Goal: Transaction & Acquisition: Obtain resource

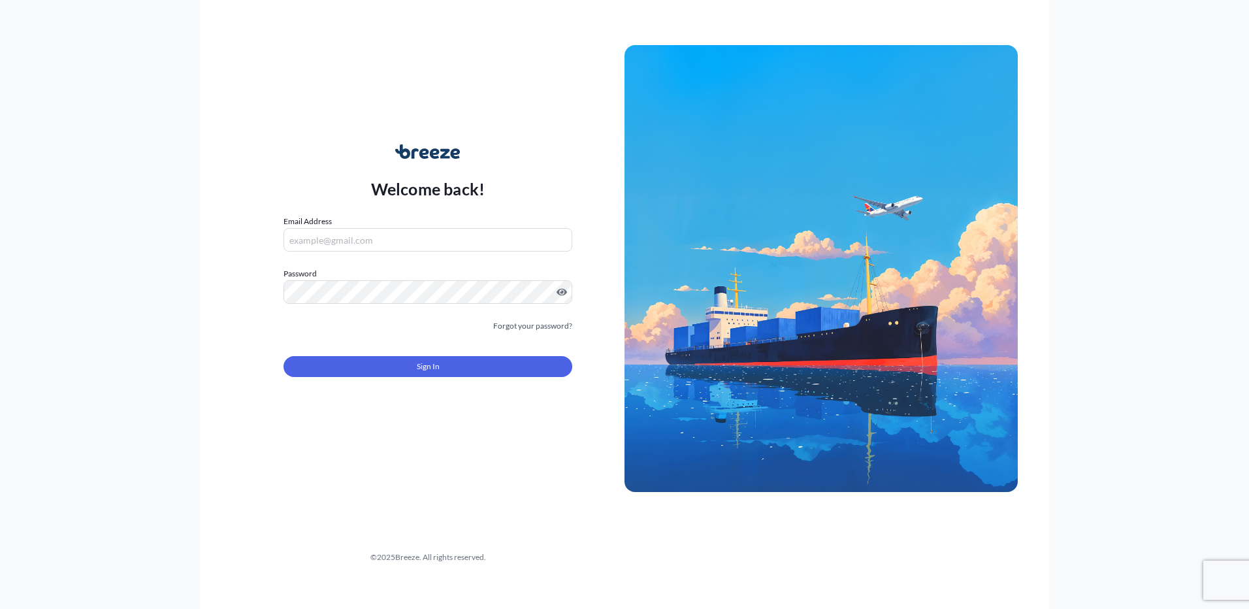
type input "[EMAIL_ADDRESS][DOMAIN_NAME]"
click at [445, 355] on div "Sign In" at bounding box center [428, 362] width 289 height 29
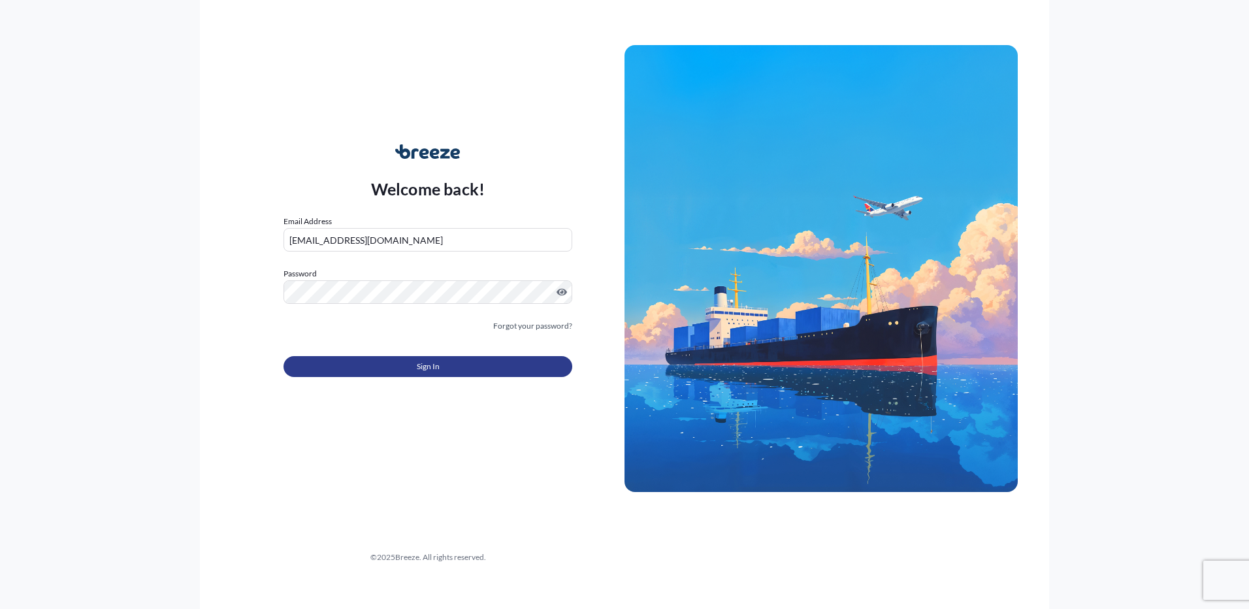
click at [446, 365] on button "Sign In" at bounding box center [428, 366] width 289 height 21
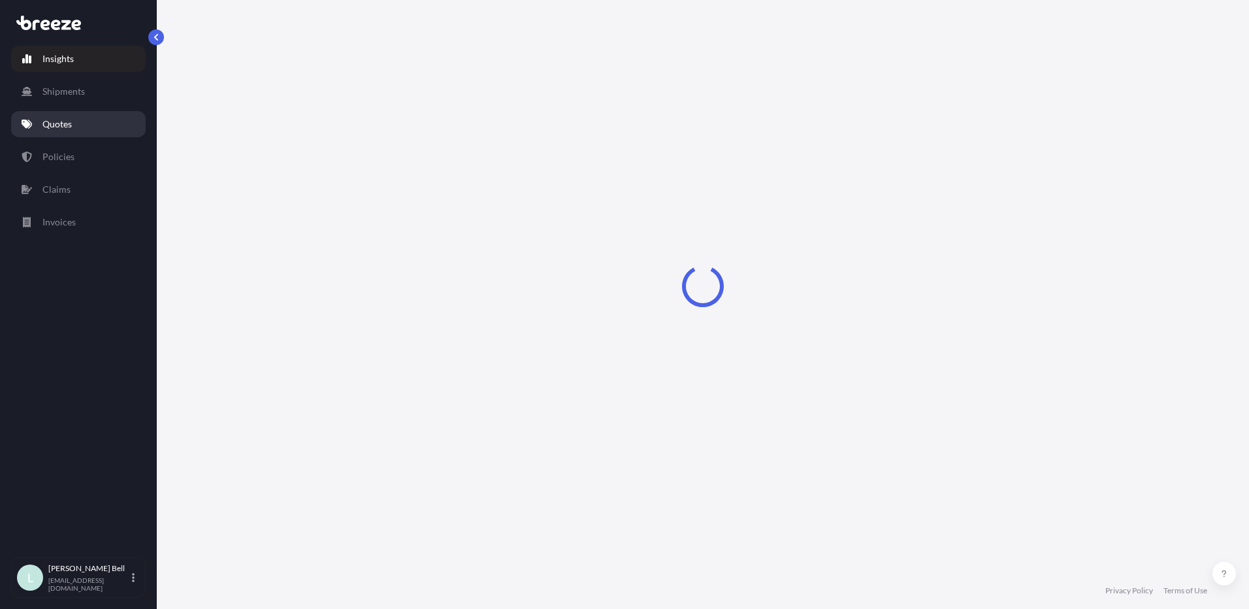
select select "2025"
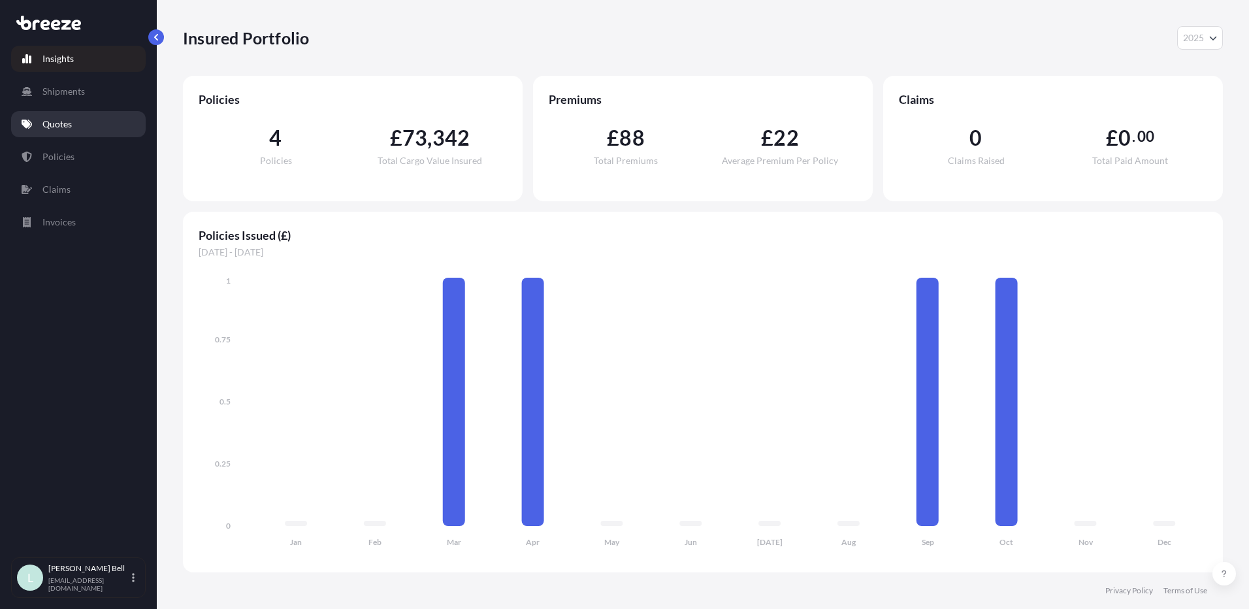
click at [104, 116] on link "Quotes" at bounding box center [78, 124] width 135 height 26
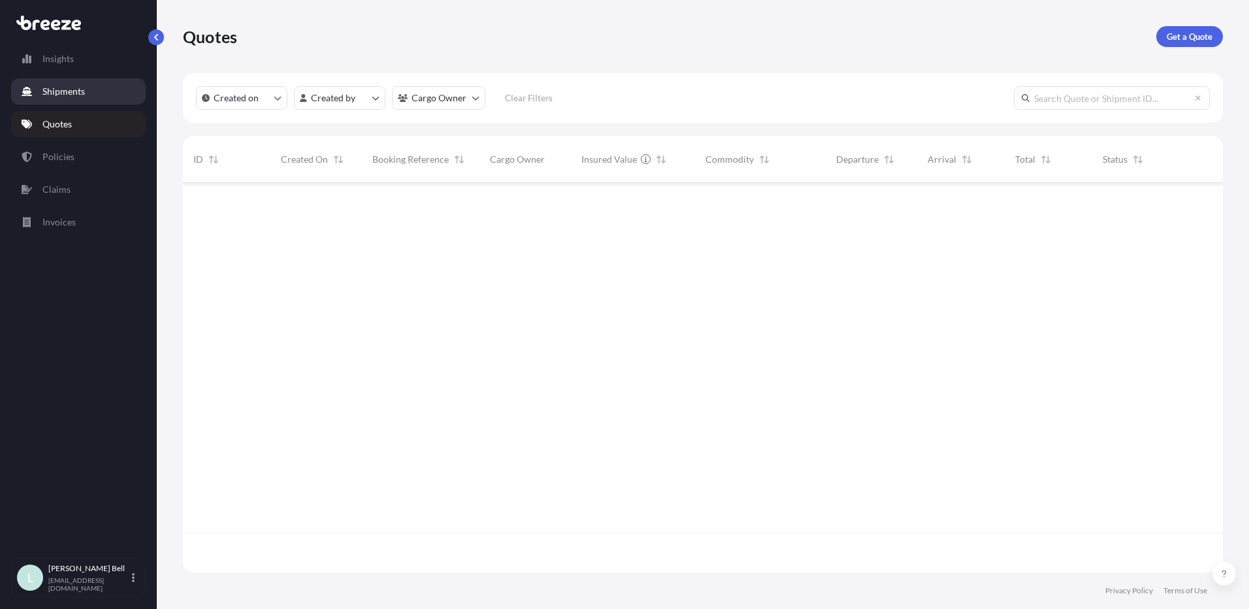
scroll to position [427, 1030]
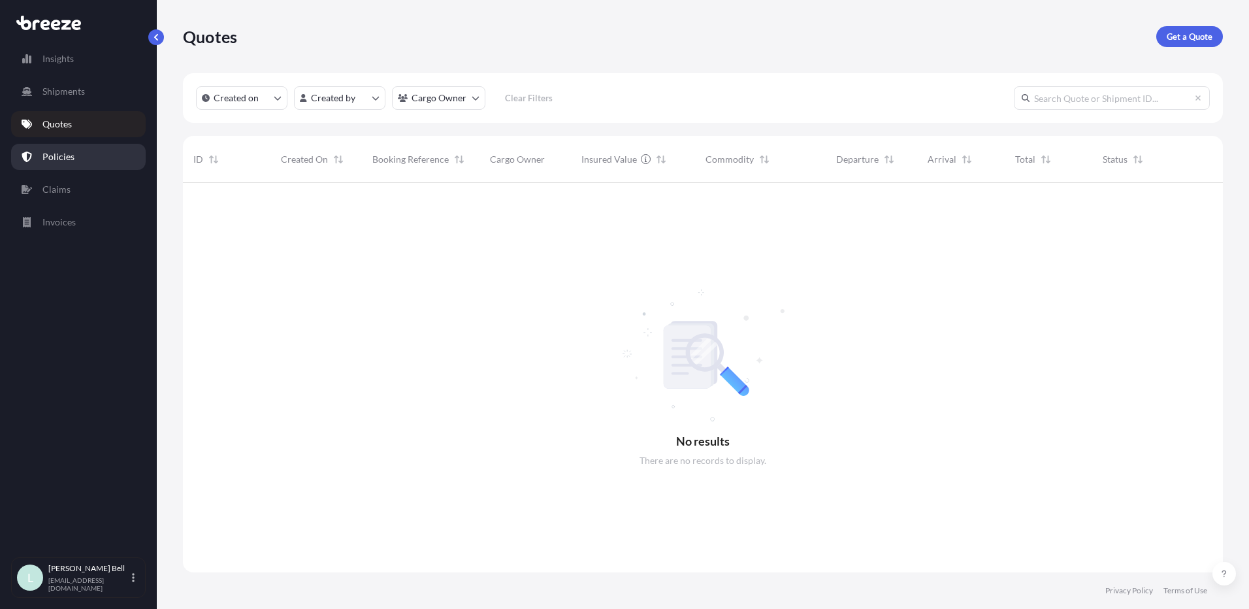
click at [91, 158] on link "Policies" at bounding box center [78, 157] width 135 height 26
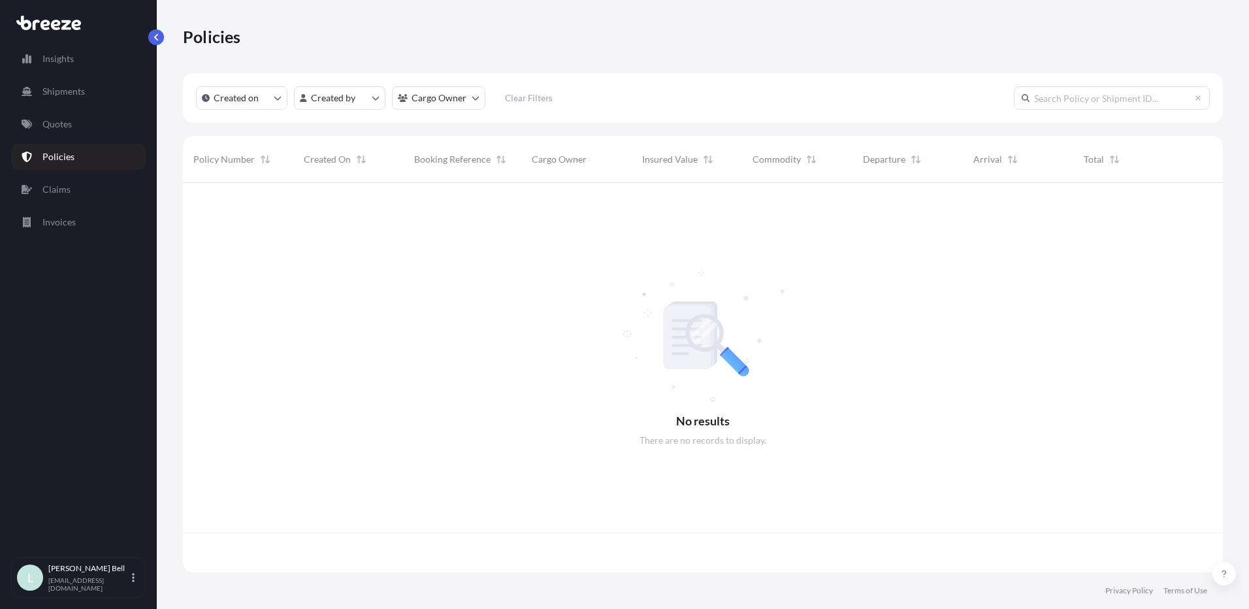
scroll to position [387, 1030]
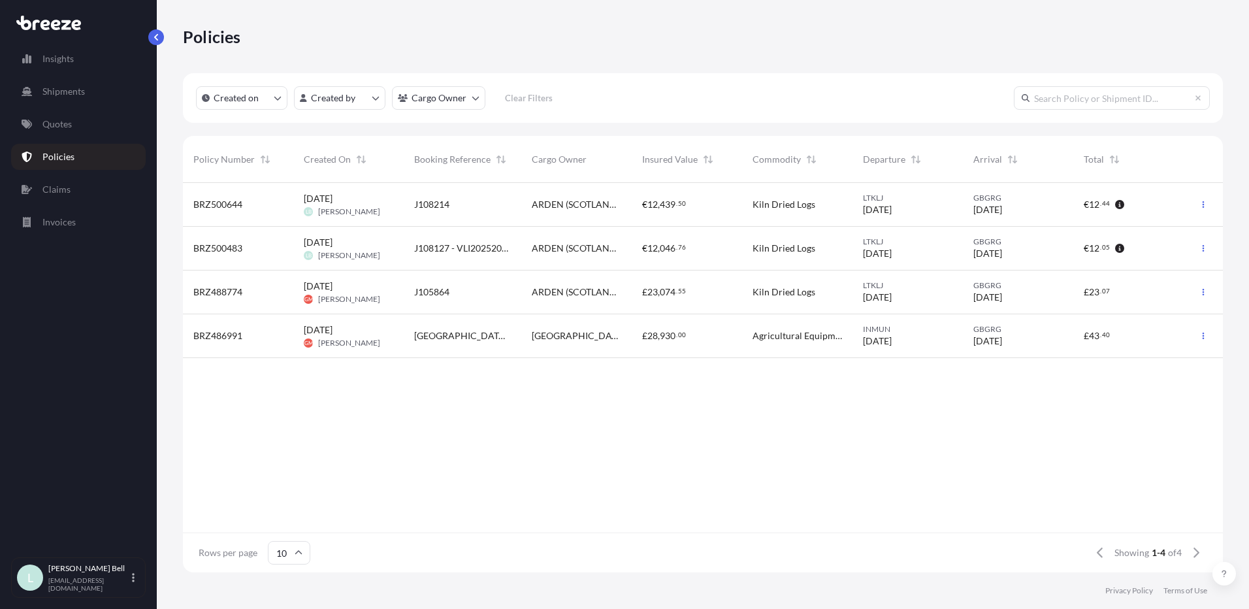
click at [1069, 201] on div "GBGRG [DATE]" at bounding box center [1018, 205] width 110 height 44
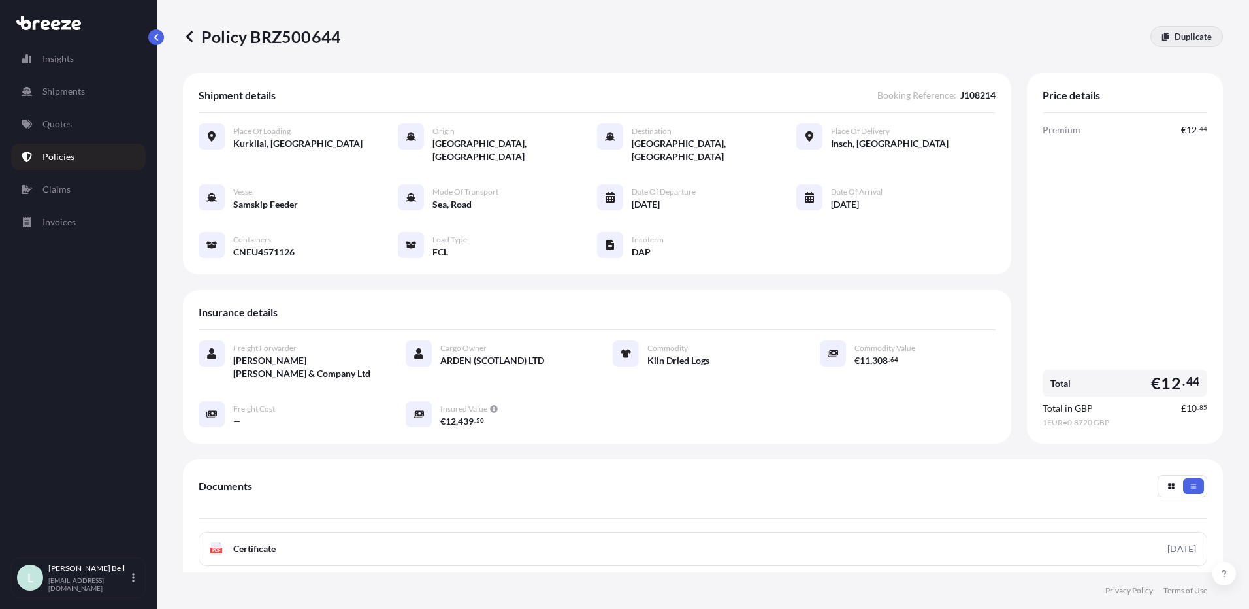
click at [1175, 34] on p "Duplicate" at bounding box center [1193, 36] width 37 height 13
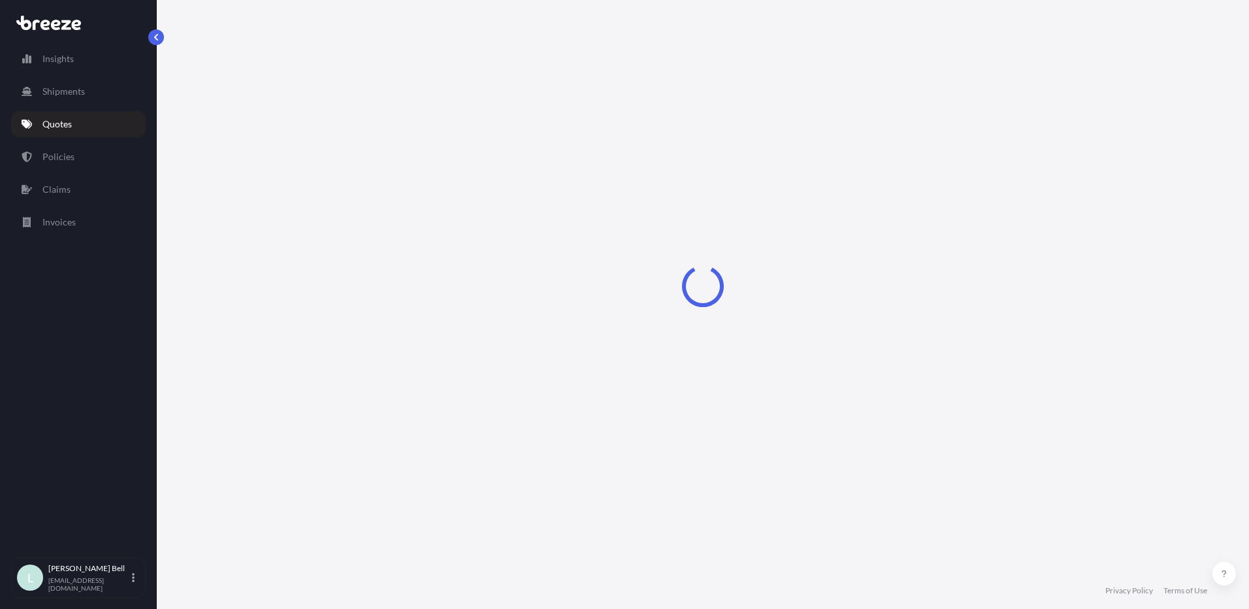
scroll to position [3, 0]
select select "Road"
select select "Sea"
select select "Road"
select select "2"
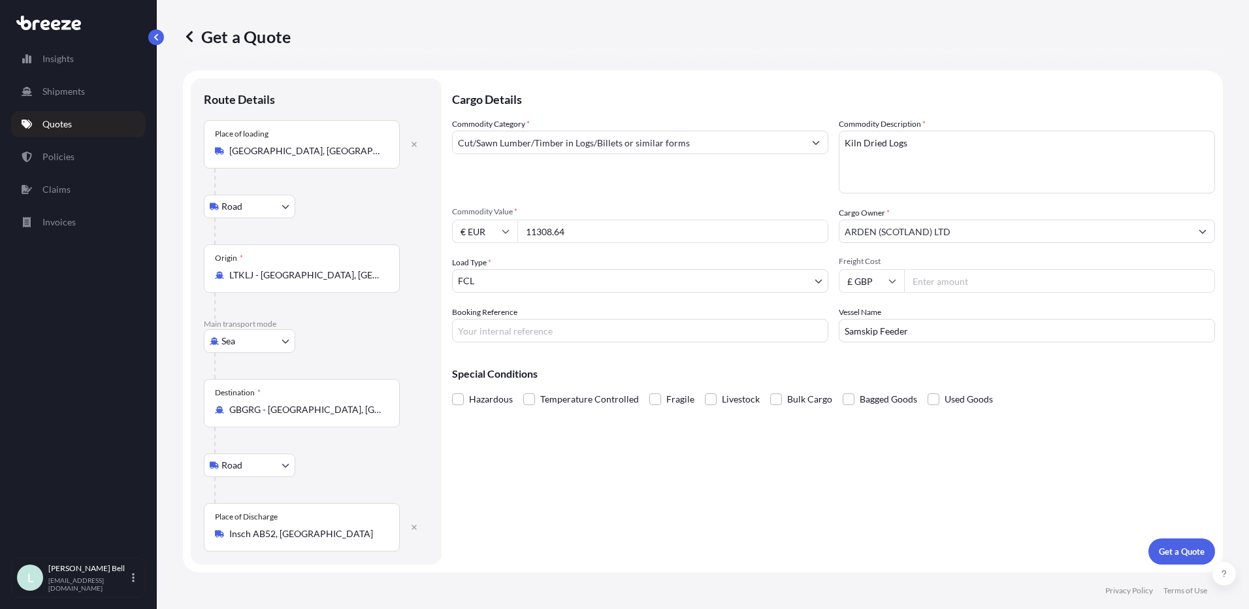
drag, startPoint x: 585, startPoint y: 225, endPoint x: 518, endPoint y: 233, distance: 67.8
click at [518, 233] on input "11308.64" at bounding box center [672, 232] width 311 height 24
type input "12178.08"
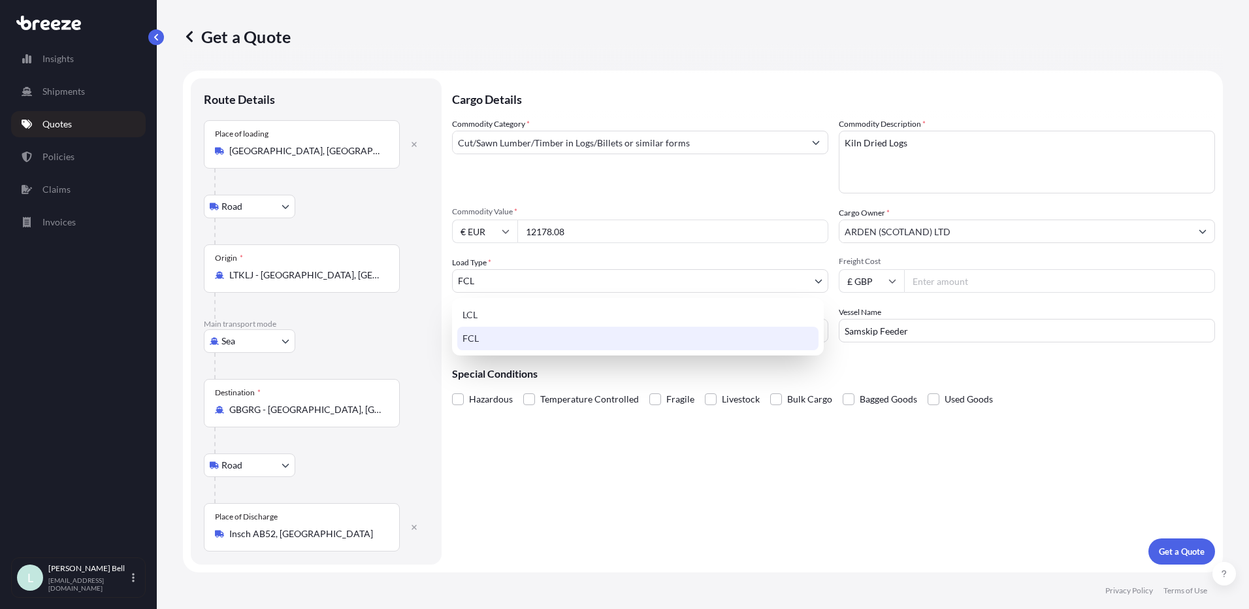
click at [525, 278] on body "Insights Shipments Quotes Policies Claims Invoices L [PERSON_NAME] [EMAIL_ADDRE…" at bounding box center [624, 304] width 1249 height 609
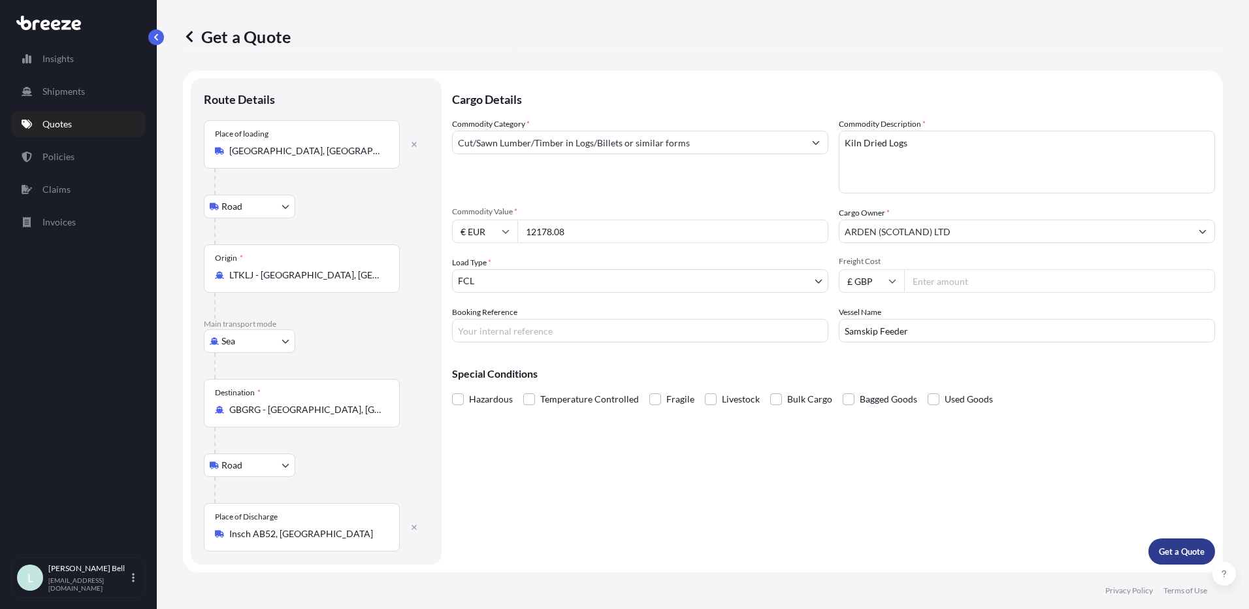
click at [1187, 552] on p "Get a Quote" at bounding box center [1182, 551] width 46 height 13
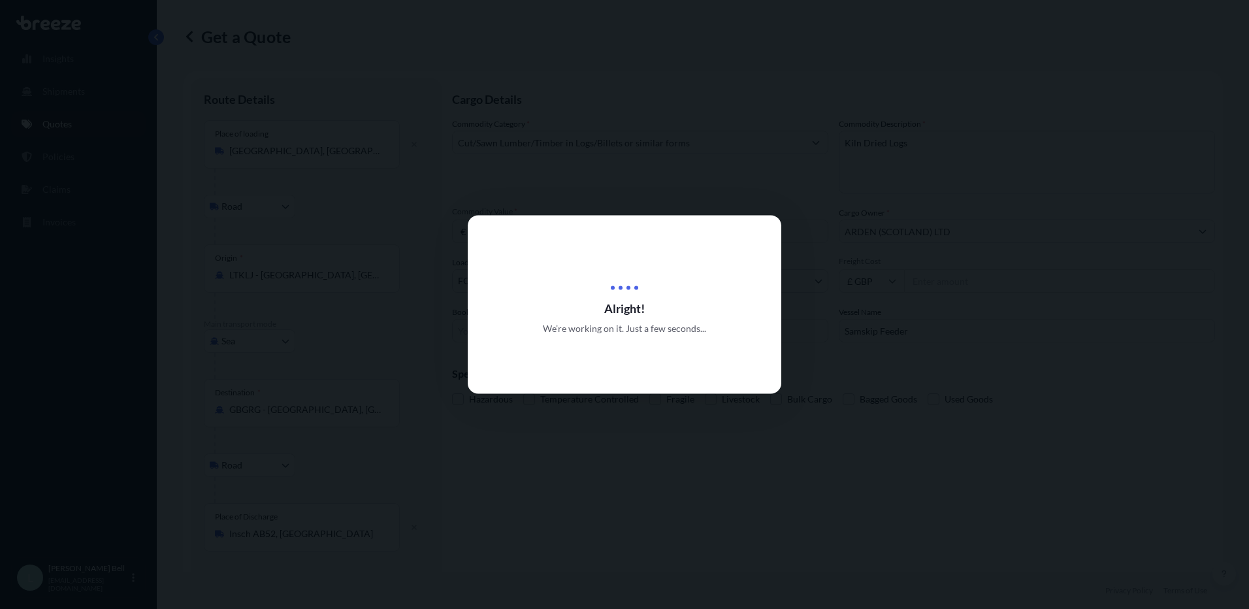
scroll to position [593, 0]
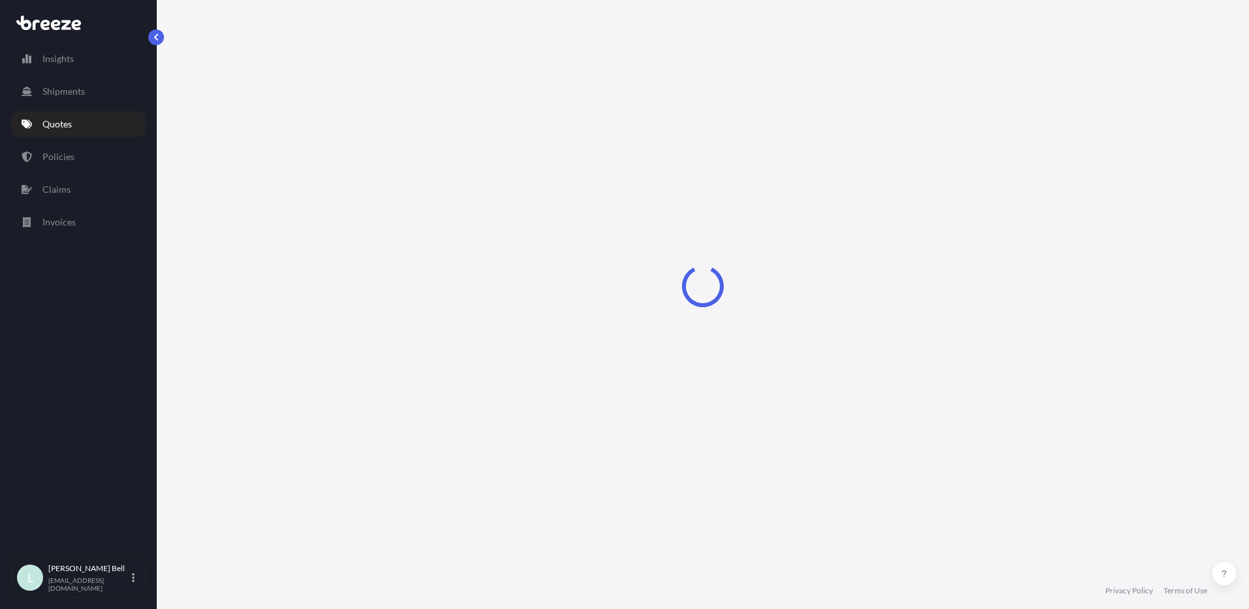
scroll to position [523, 0]
select select "Road"
select select "Sea"
select select "Road"
select select "2"
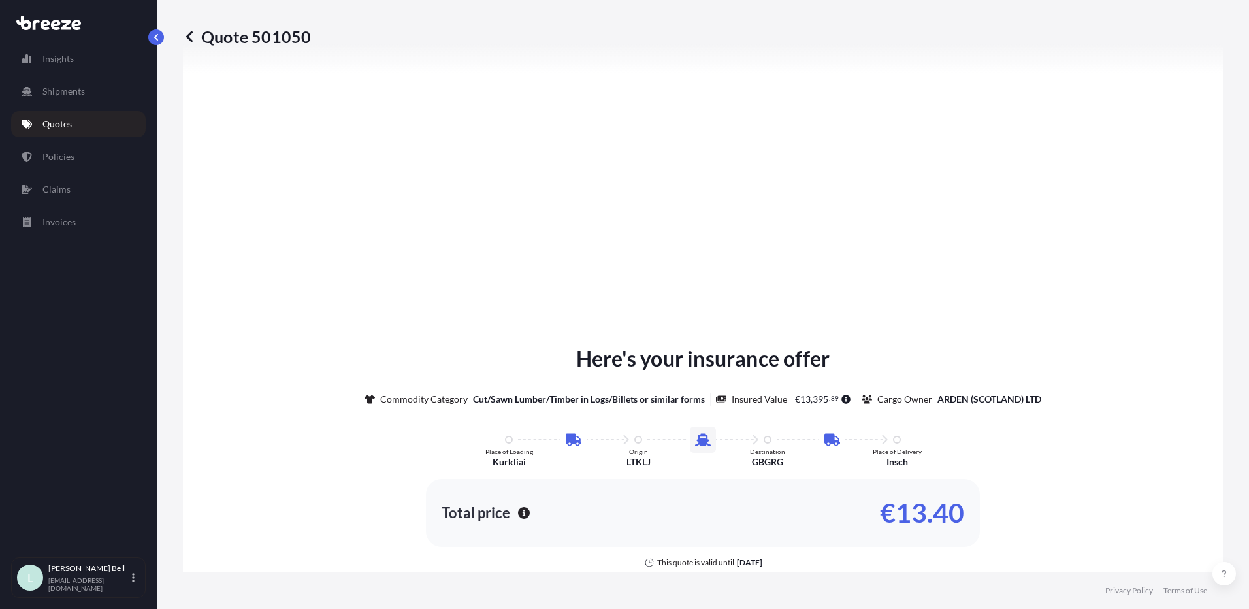
scroll to position [1712, 0]
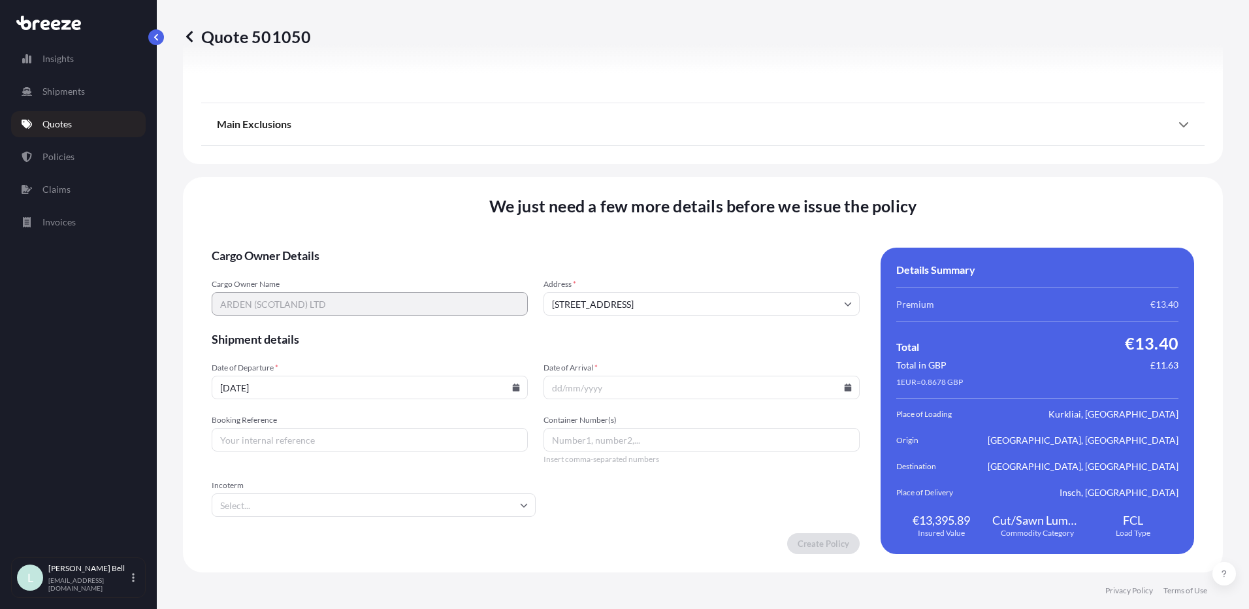
click at [307, 384] on input "[DATE]" at bounding box center [370, 388] width 316 height 24
drag, startPoint x: 303, startPoint y: 390, endPoint x: 172, endPoint y: 392, distance: 131.3
click at [172, 392] on div "Quote 501050 Route Details Place of loading Kurkliai, [GEOGRAPHIC_DATA], [GEOGR…" at bounding box center [703, 286] width 1092 height 572
type input "[DATE]"
click at [565, 384] on input "Date of Arrival *" at bounding box center [702, 388] width 316 height 24
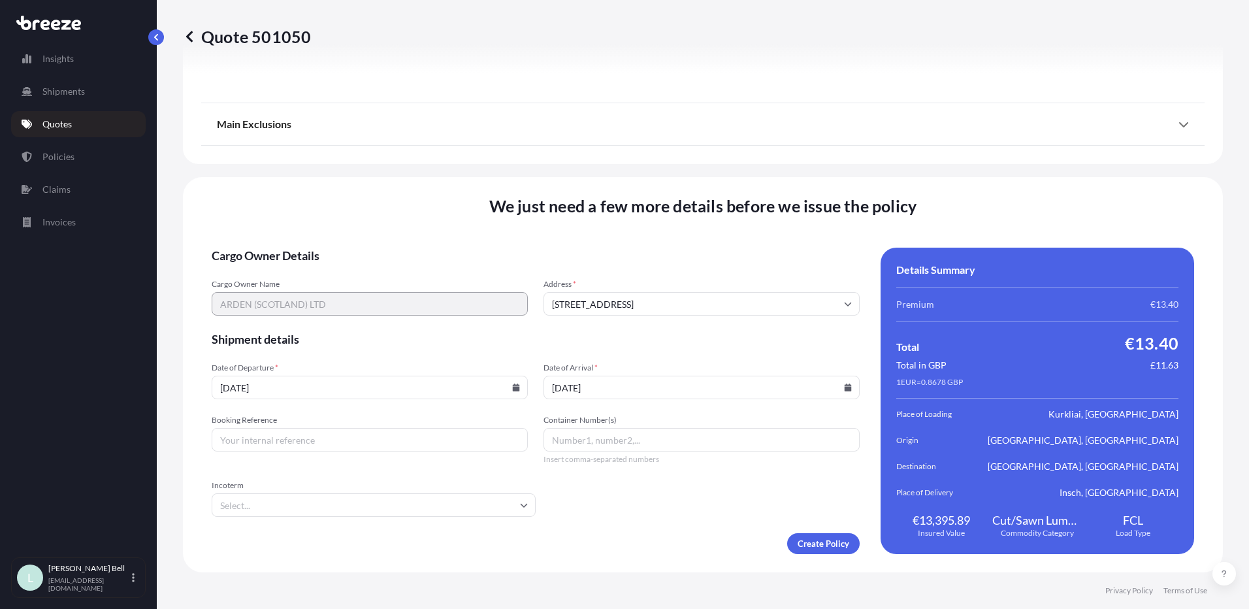
type input "[DATE]"
click at [353, 430] on input "Booking Reference" at bounding box center [370, 440] width 316 height 24
click at [641, 438] on input "Container Number(s)" at bounding box center [702, 440] width 316 height 24
type input "TLLU1660860"
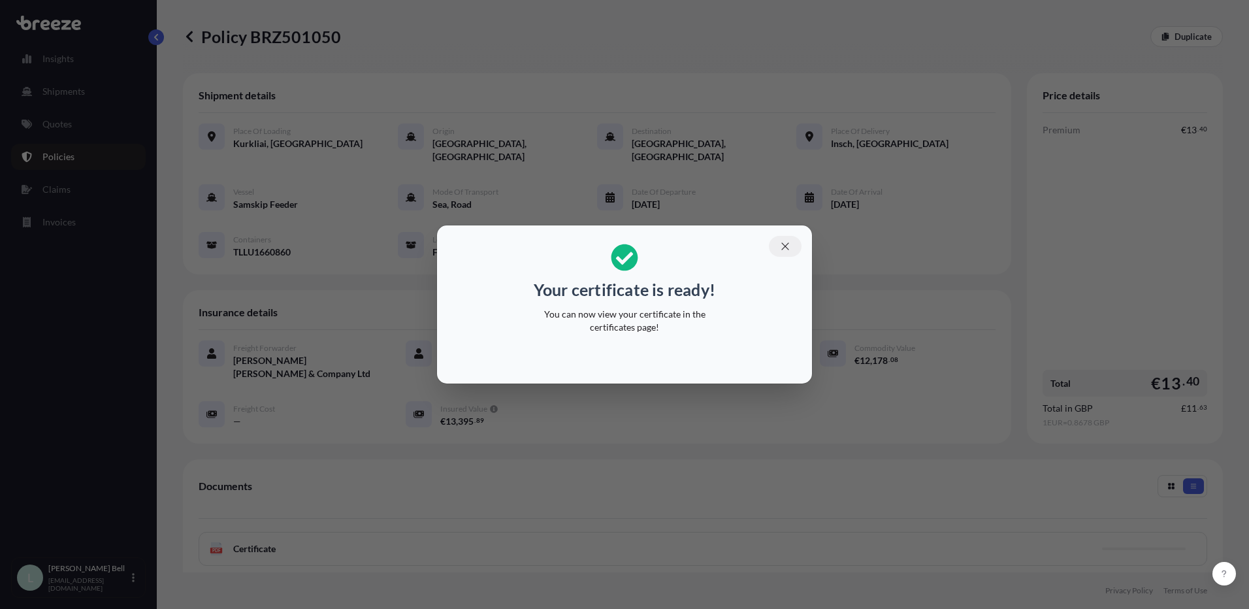
click at [787, 251] on icon "button" at bounding box center [786, 246] width 12 height 12
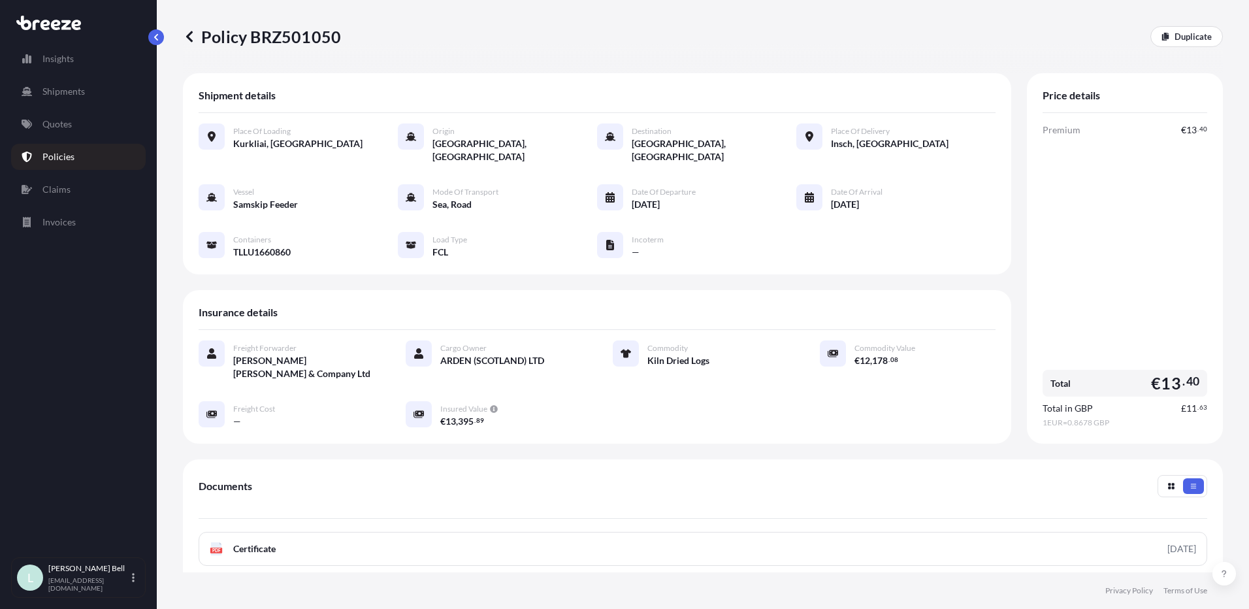
scroll to position [164, 0]
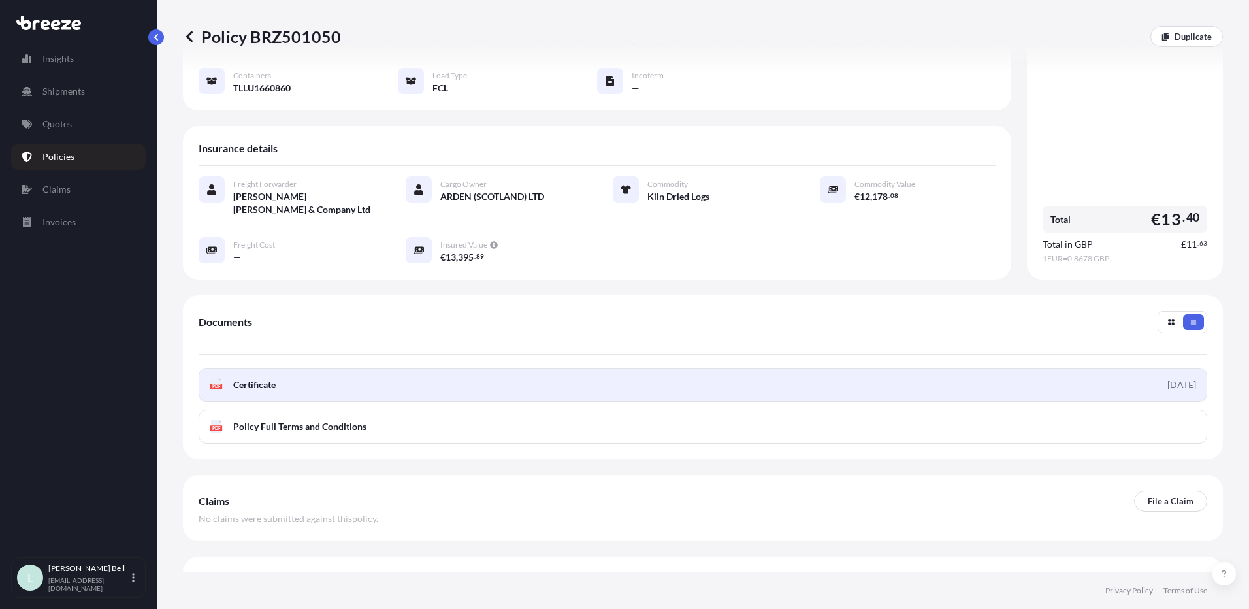
click at [345, 368] on link "PDF Certificate [DATE]" at bounding box center [703, 385] width 1009 height 34
